Goal: Information Seeking & Learning: Learn about a topic

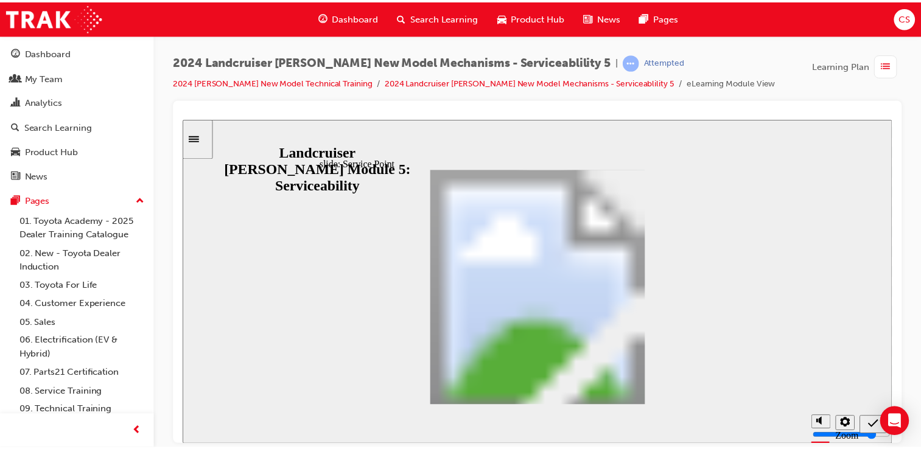
scroll to position [265, 0]
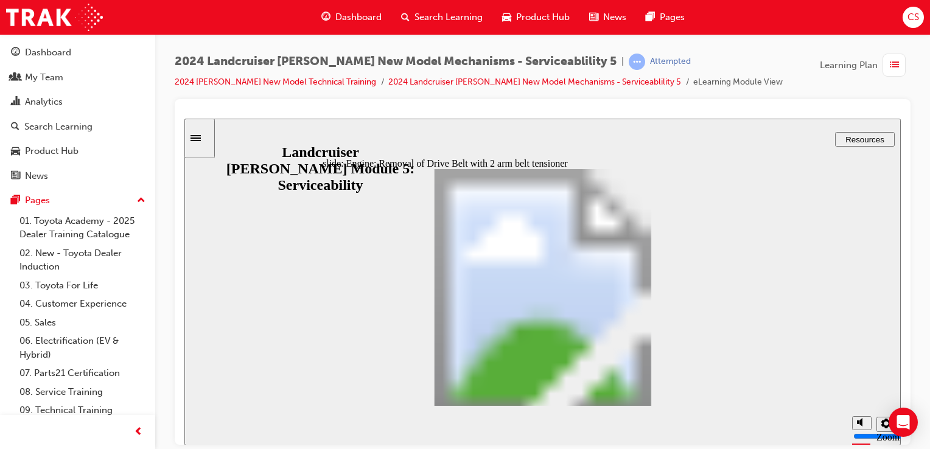
click at [384, 439] on section "Playback Speed 2 1.75" at bounding box center [542, 425] width 716 height 40
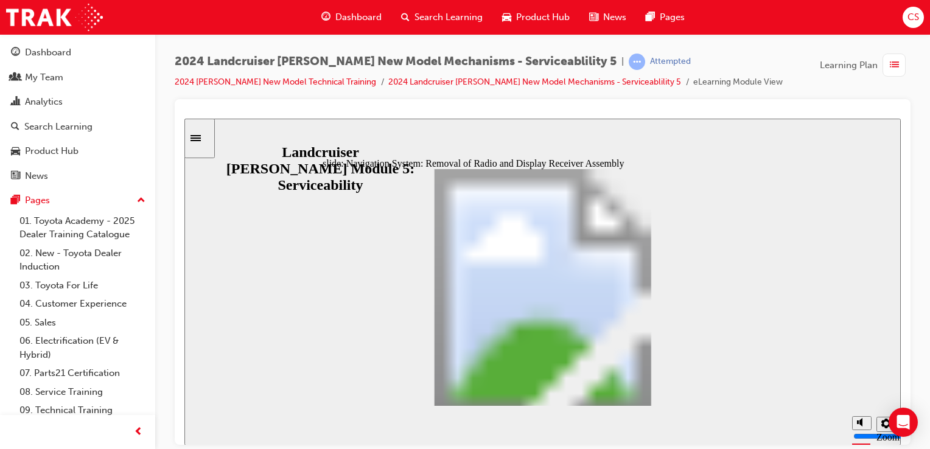
drag, startPoint x: 347, startPoint y: 313, endPoint x: 343, endPoint y: 300, distance: 13.9
type input "3"
type input "5"
drag, startPoint x: 348, startPoint y: 248, endPoint x: 358, endPoint y: 303, distance: 55.9
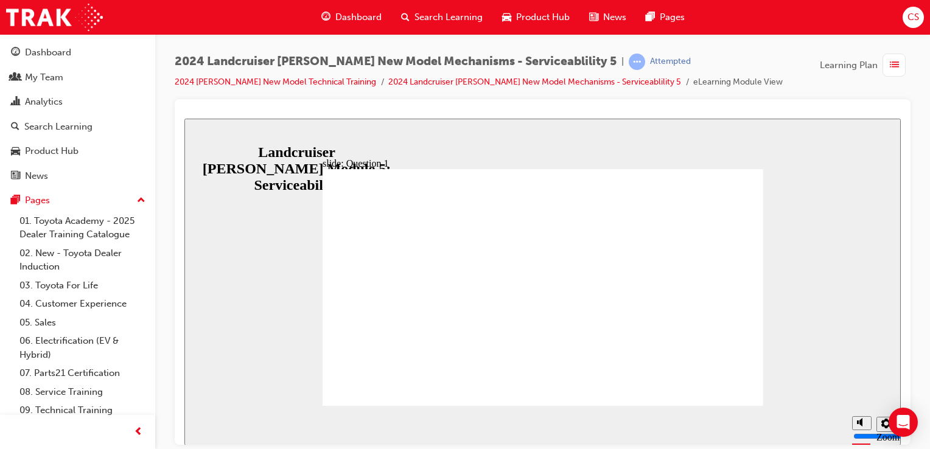
radio input "true"
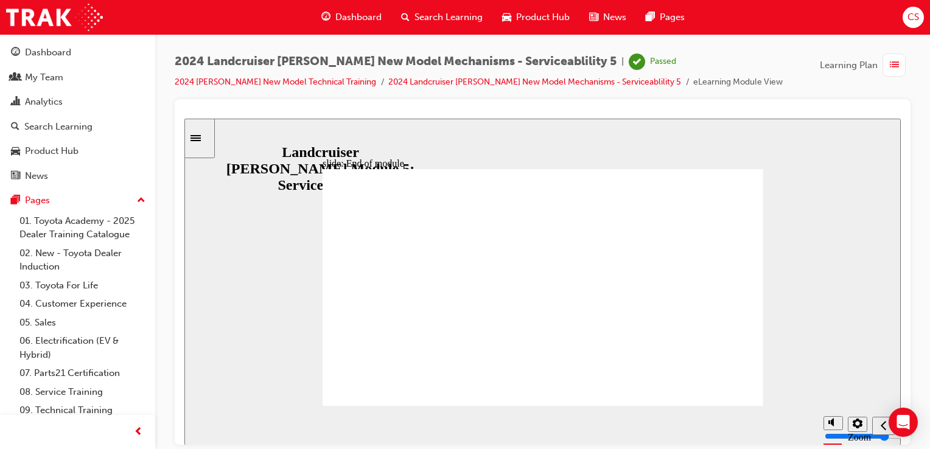
click at [448, 14] on span "Search Learning" at bounding box center [448, 17] width 68 height 14
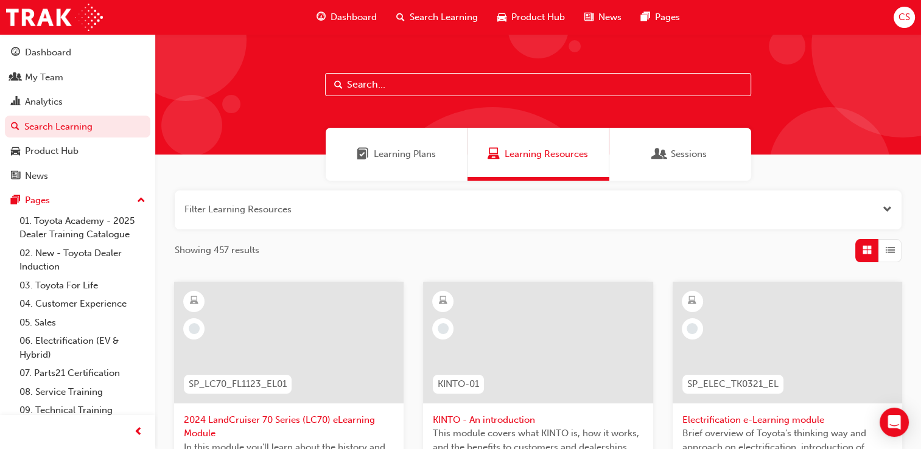
drag, startPoint x: 397, startPoint y: 161, endPoint x: 390, endPoint y: 162, distance: 6.8
click at [396, 161] on span "Learning Plans" at bounding box center [405, 154] width 62 height 14
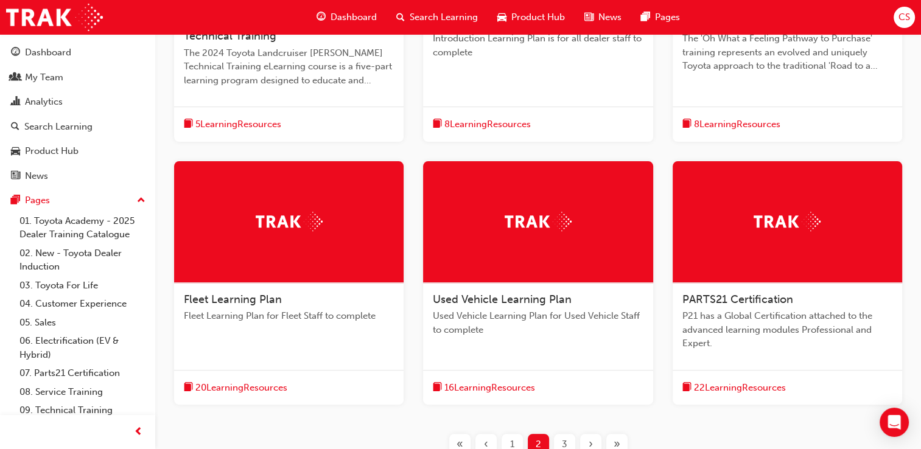
scroll to position [426, 0]
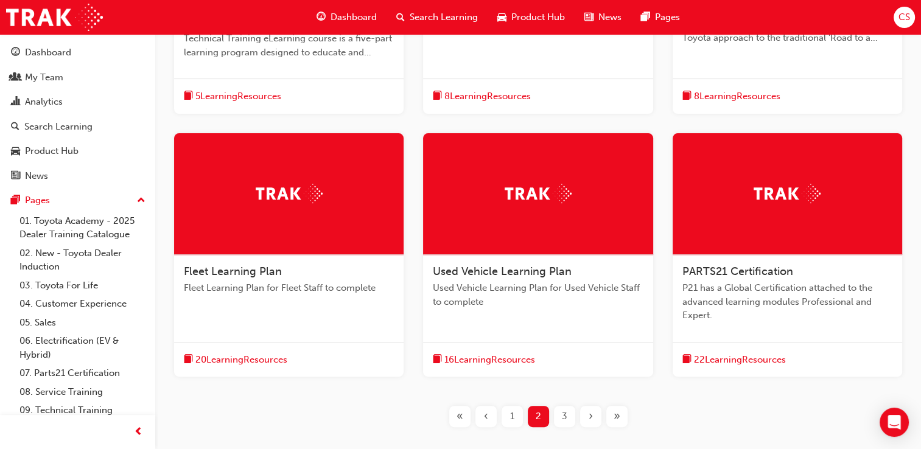
click at [759, 296] on span "P21 has a Global Certification attached to the advanced learning modules Profes…" at bounding box center [787, 301] width 210 height 41
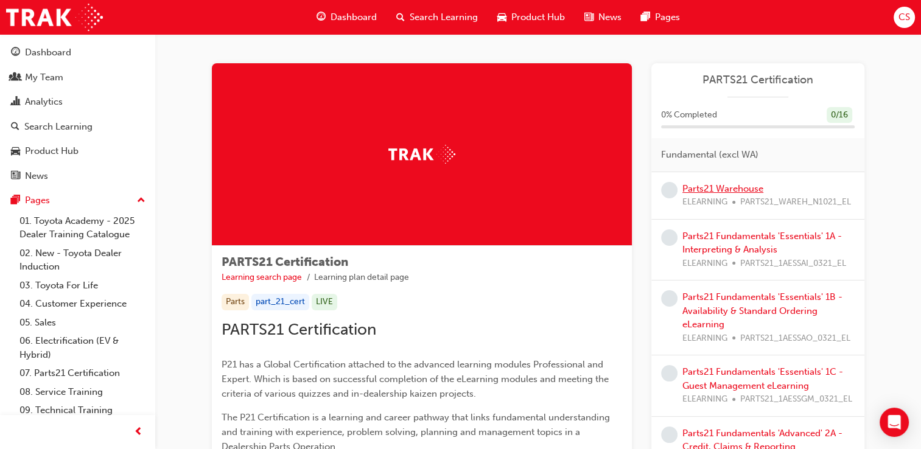
click at [697, 188] on link "Parts21 Warehouse" at bounding box center [722, 188] width 81 height 11
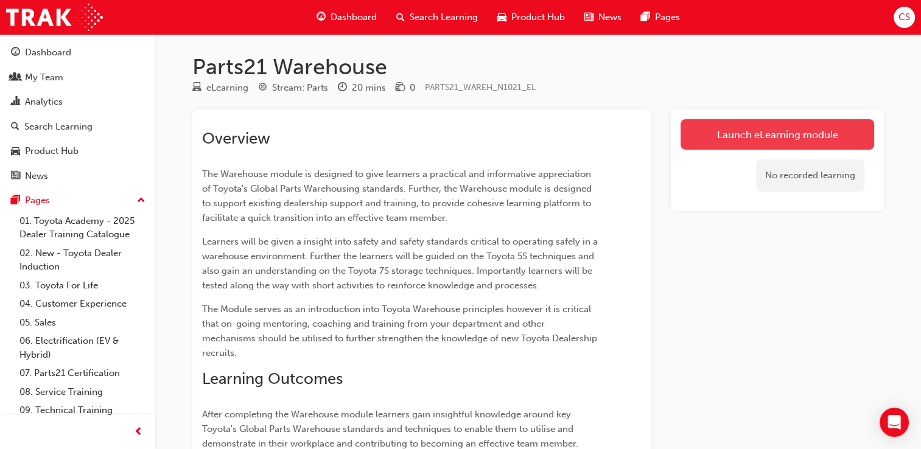
click at [759, 131] on link "Launch eLearning module" at bounding box center [777, 134] width 194 height 30
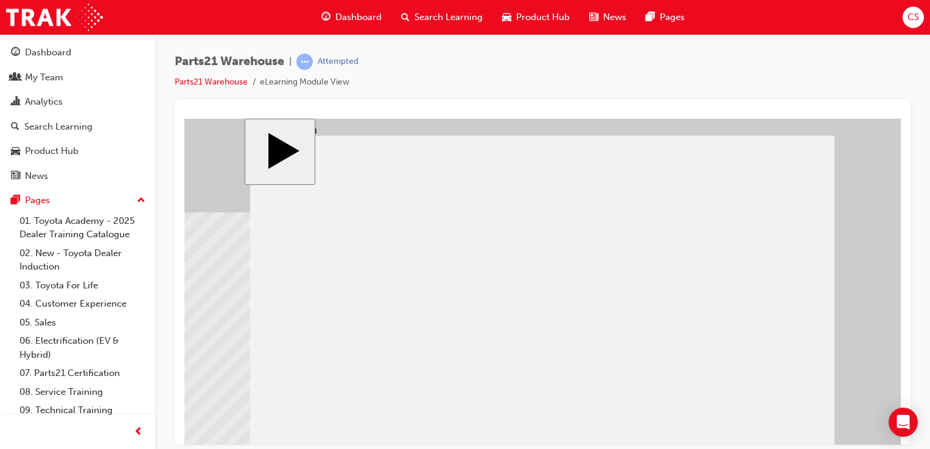
scroll to position [7, 0]
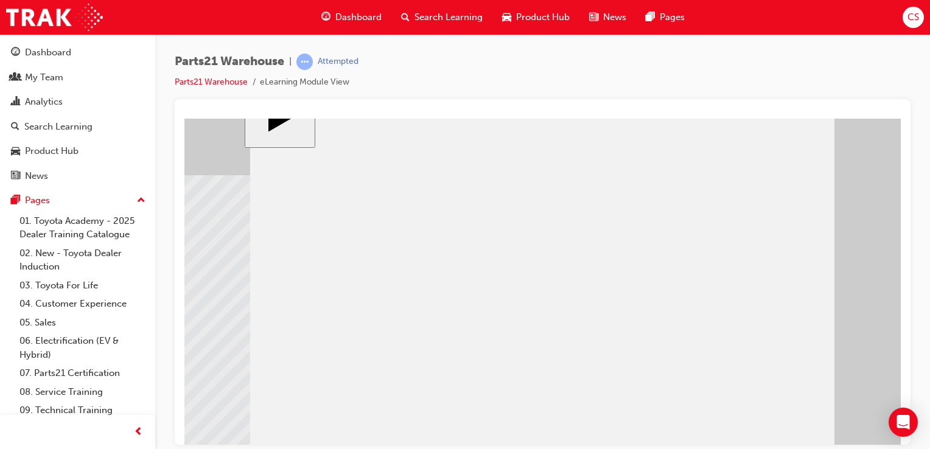
scroll to position [91, 0]
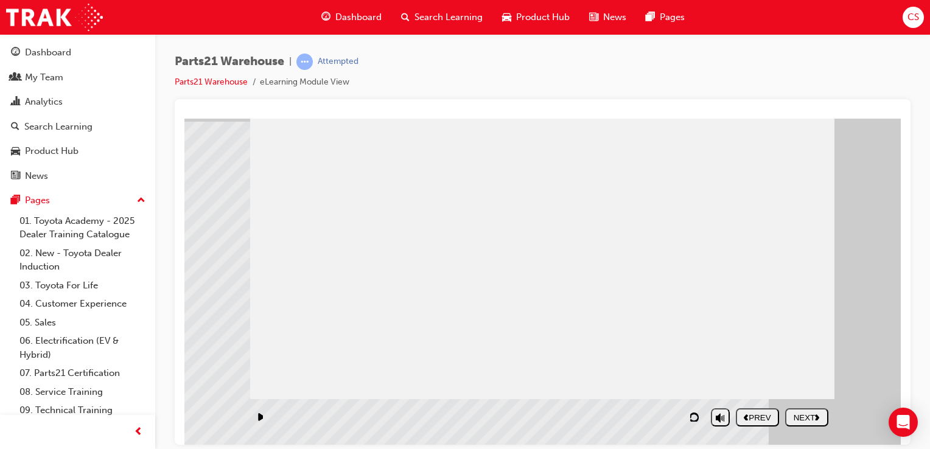
click at [808, 419] on div "NEXT" at bounding box center [806, 417] width 33 height 9
click at [814, 415] on div "NEXT" at bounding box center [806, 417] width 33 height 9
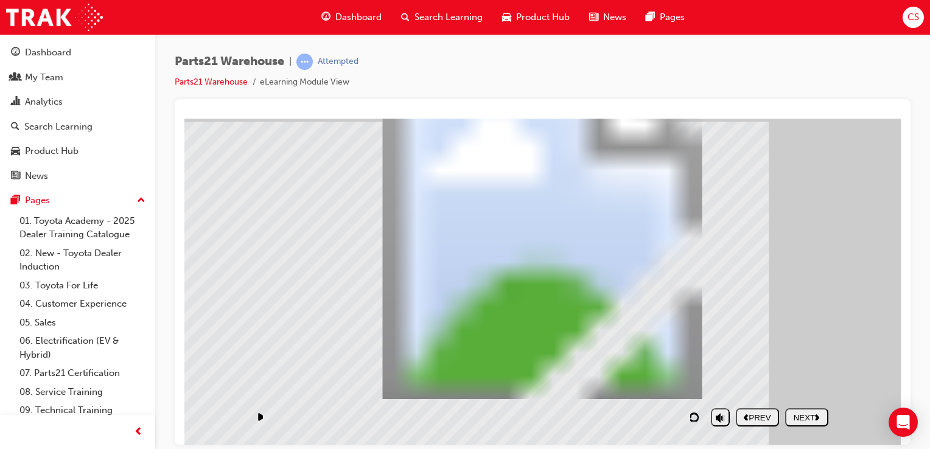
click at [797, 418] on div "NEXT" at bounding box center [806, 417] width 33 height 9
click at [804, 413] on div "NEXT" at bounding box center [806, 417] width 33 height 9
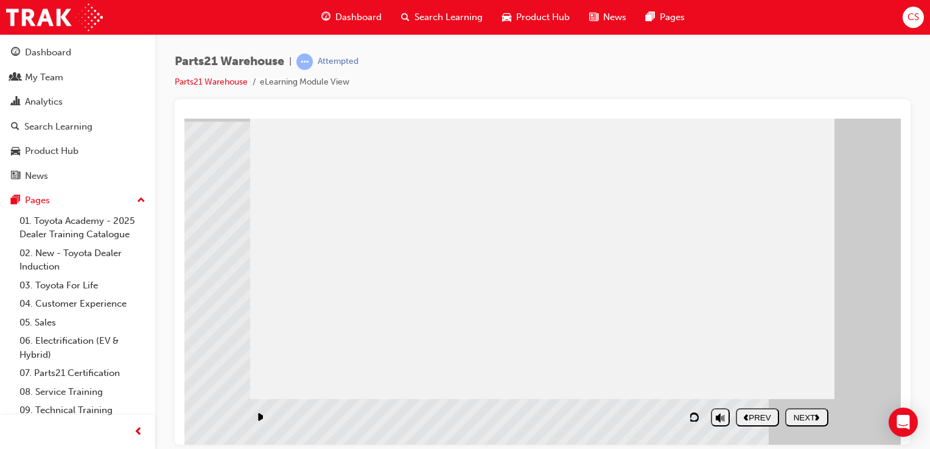
click at [810, 415] on div "NEXT" at bounding box center [806, 417] width 33 height 9
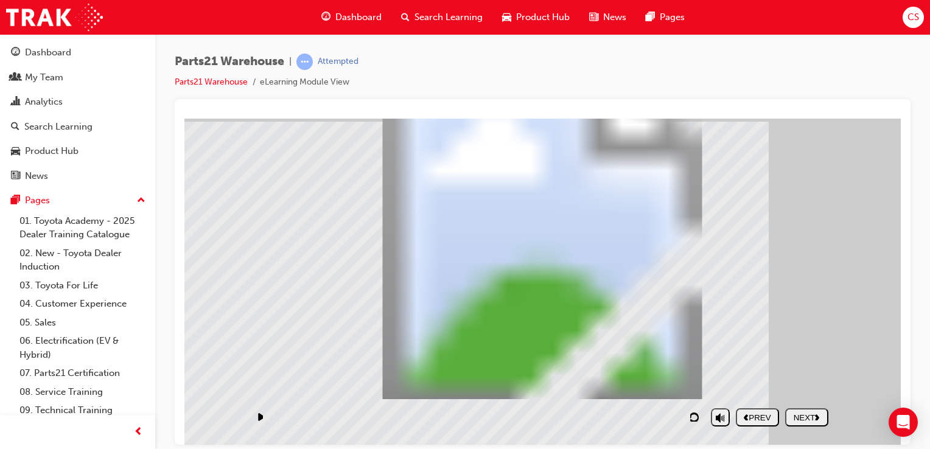
click at [801, 416] on div "NEXT" at bounding box center [806, 417] width 33 height 9
click at [261, 418] on icon "play/pause" at bounding box center [259, 416] width 7 height 9
